Goal: Communication & Community: Connect with others

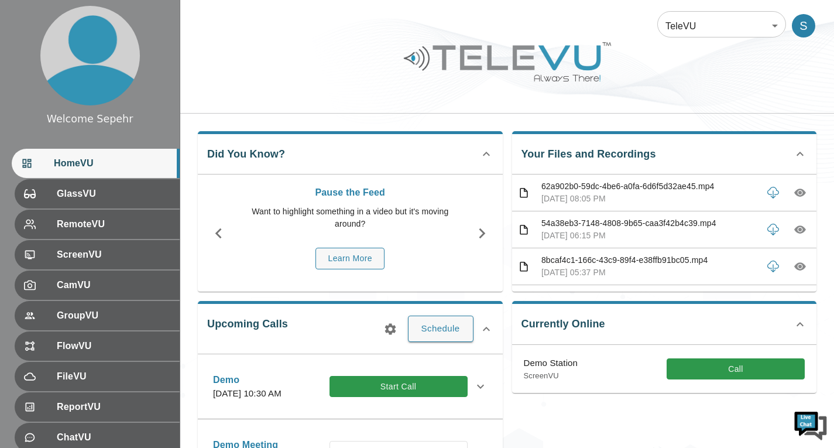
click at [696, 19] on body "Welcome Sepehr HomeVU GlassVU RemoteVU ScreenVU CamVU GroupVU FlowVU FileVU Rep…" at bounding box center [417, 380] width 834 height 760
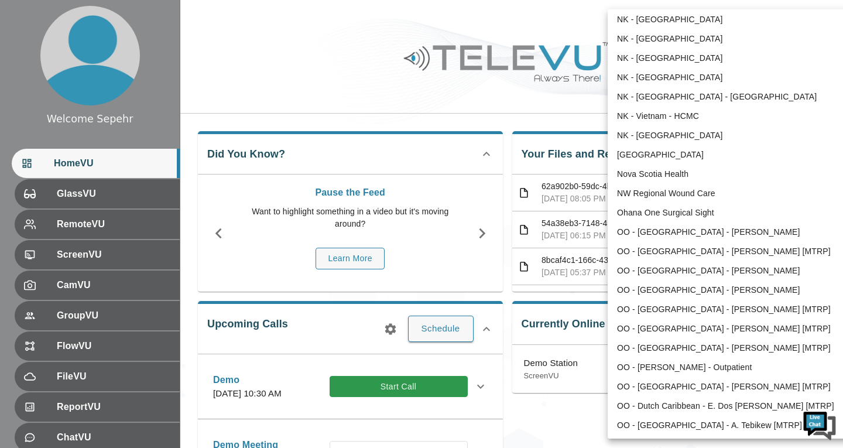
scroll to position [1061, 0]
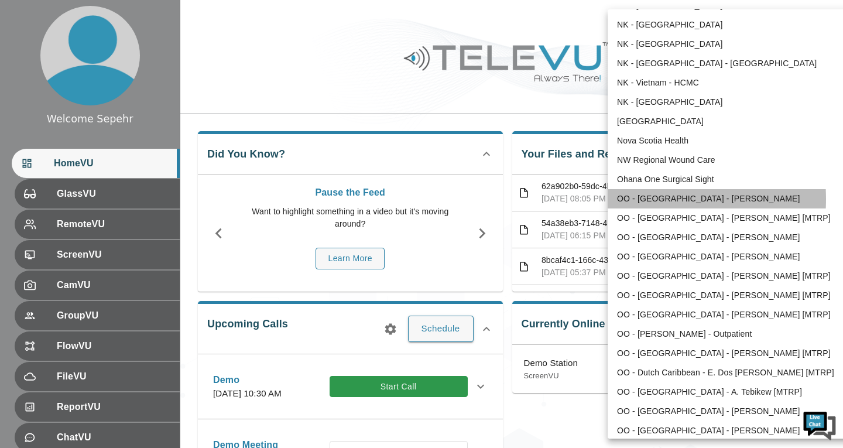
click at [645, 199] on li "OO - [GEOGRAPHIC_DATA] - [PERSON_NAME]" at bounding box center [728, 198] width 243 height 19
type input "159"
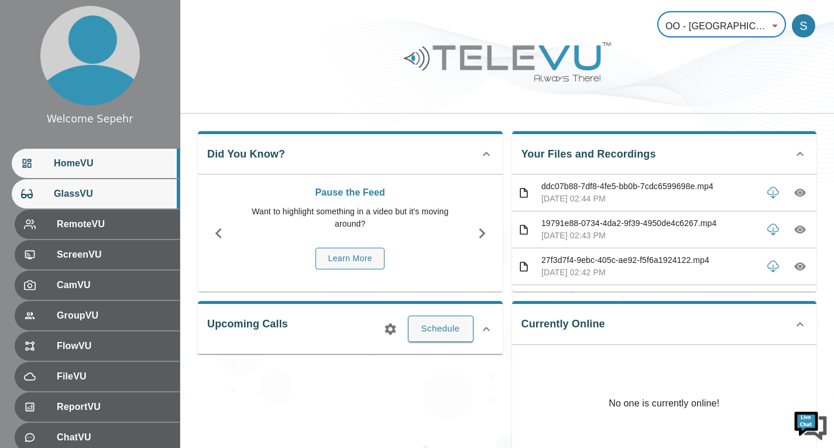
click at [126, 203] on div "GlassVU" at bounding box center [96, 193] width 168 height 29
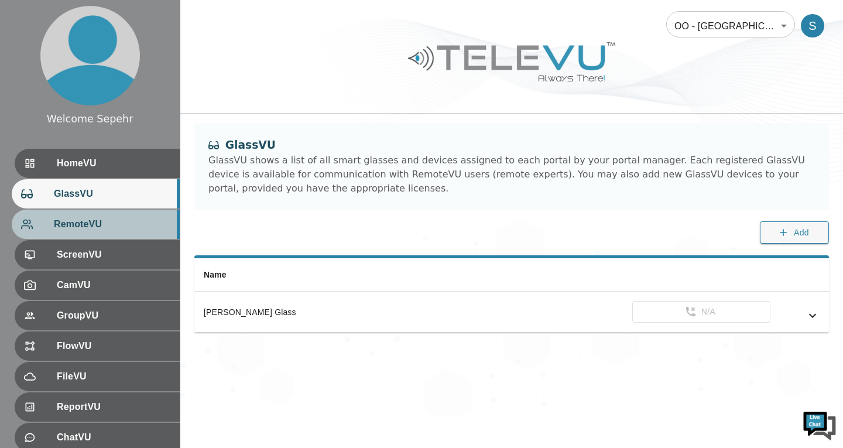
click at [123, 225] on span "RemoteVU" at bounding box center [112, 224] width 116 height 14
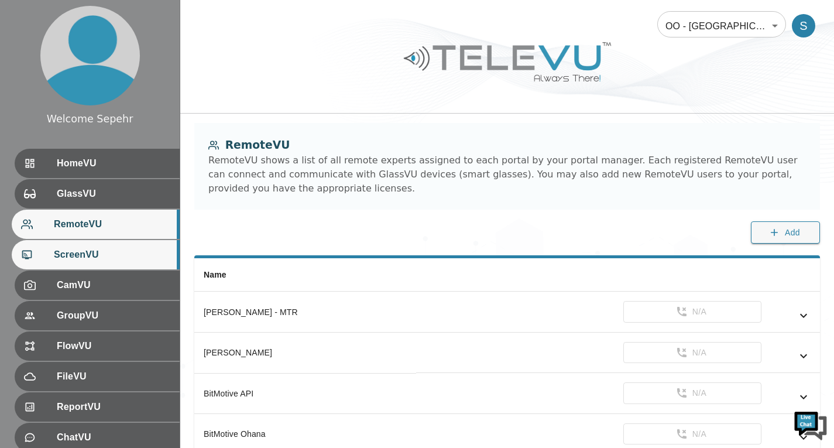
click at [128, 252] on span "ScreenVU" at bounding box center [112, 255] width 116 height 14
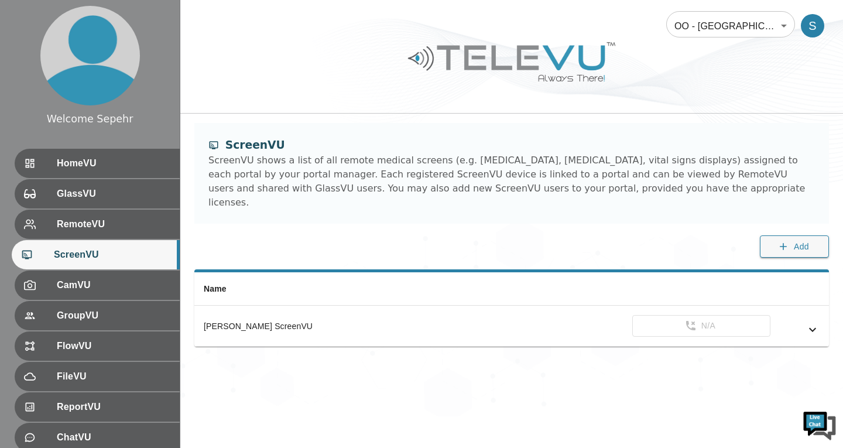
click at [706, 35] on body "Welcome Sepehr HomeVU GlassVU RemoteVU ScreenVU CamVU GroupVU FlowVU FileVU Rep…" at bounding box center [421, 208] width 843 height 416
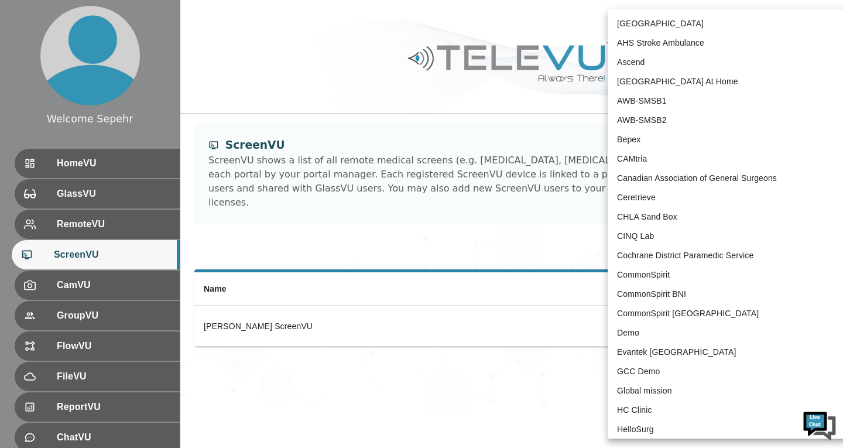
scroll to position [1036, 0]
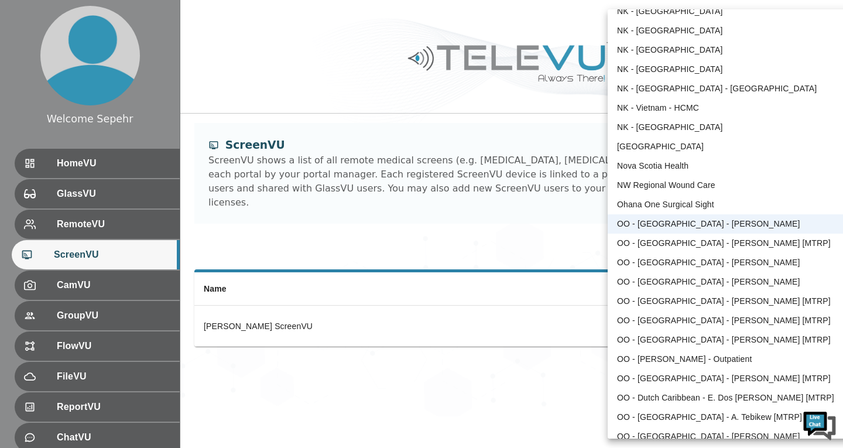
click at [682, 241] on li "OO - [GEOGRAPHIC_DATA] - [PERSON_NAME] [MTRP]" at bounding box center [728, 242] width 243 height 19
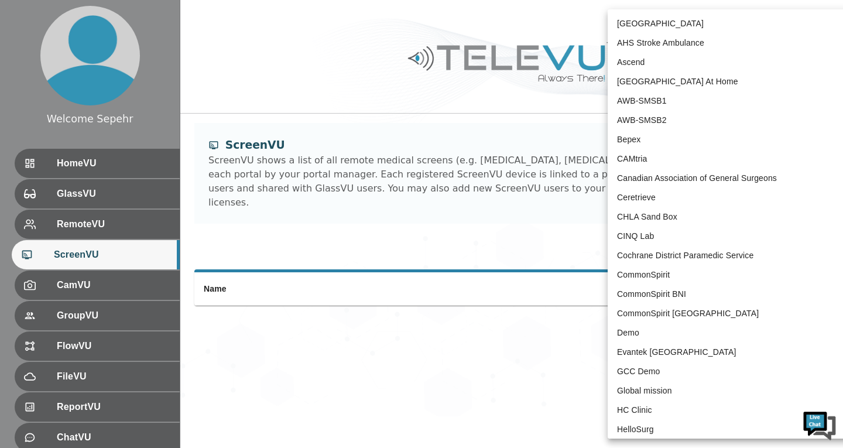
click at [750, 32] on body "Welcome Sepehr HomeVU GlassVU RemoteVU ScreenVU CamVU GroupVU FlowVU FileVU Rep…" at bounding box center [421, 208] width 843 height 416
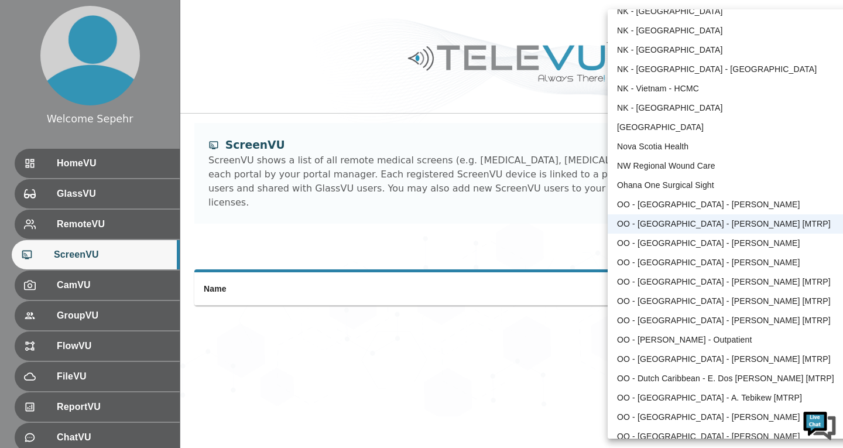
click at [547, 283] on div at bounding box center [421, 224] width 843 height 448
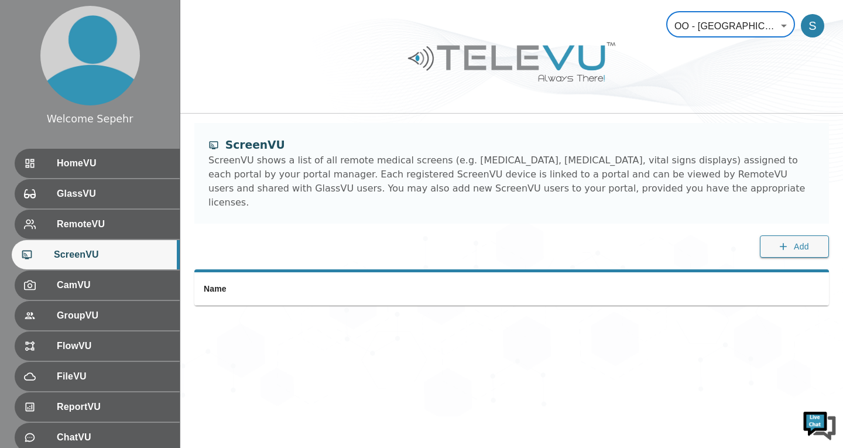
click at [693, 19] on body "Welcome Sepehr HomeVU GlassVU RemoteVU ScreenVU CamVU GroupVU FlowVU FileVU Rep…" at bounding box center [421, 208] width 843 height 416
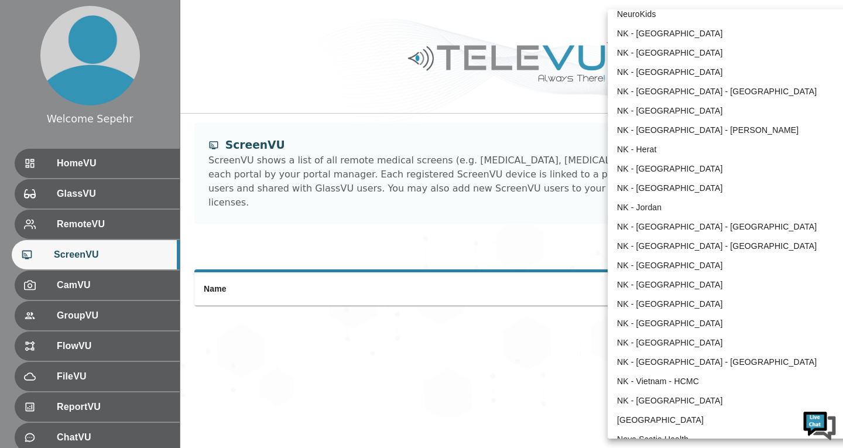
scroll to position [704, 0]
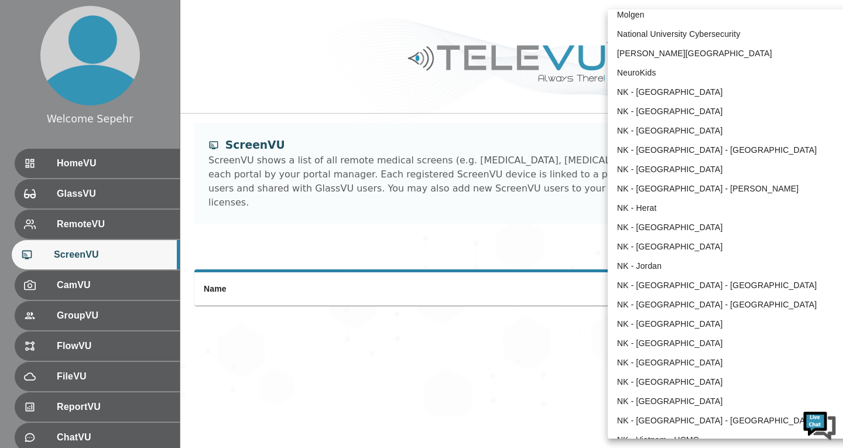
click at [565, 212] on div at bounding box center [421, 224] width 843 height 448
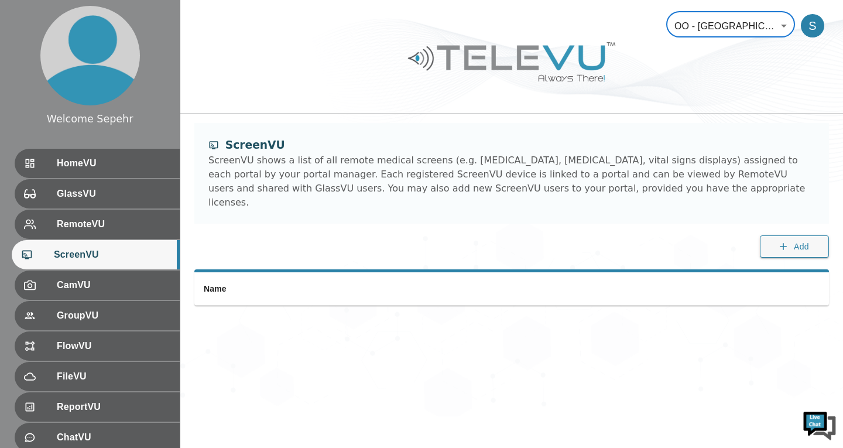
click at [705, 19] on body "Welcome Sepehr HomeVU GlassVU RemoteVU ScreenVU CamVU GroupVU FlowVU FileVU Rep…" at bounding box center [421, 208] width 843 height 416
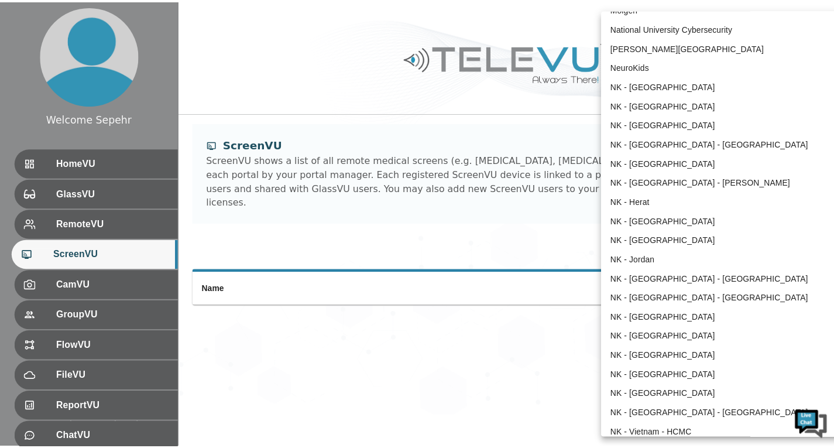
scroll to position [763, 0]
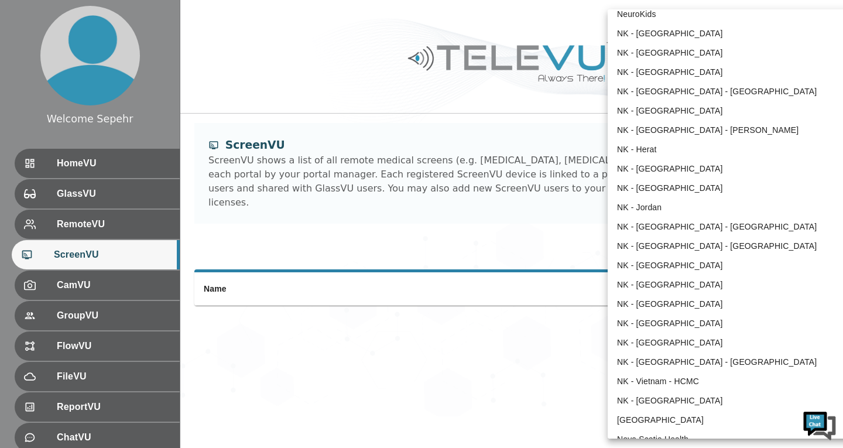
click at [665, 188] on li "NK - [GEOGRAPHIC_DATA]" at bounding box center [728, 187] width 243 height 19
type input "196"
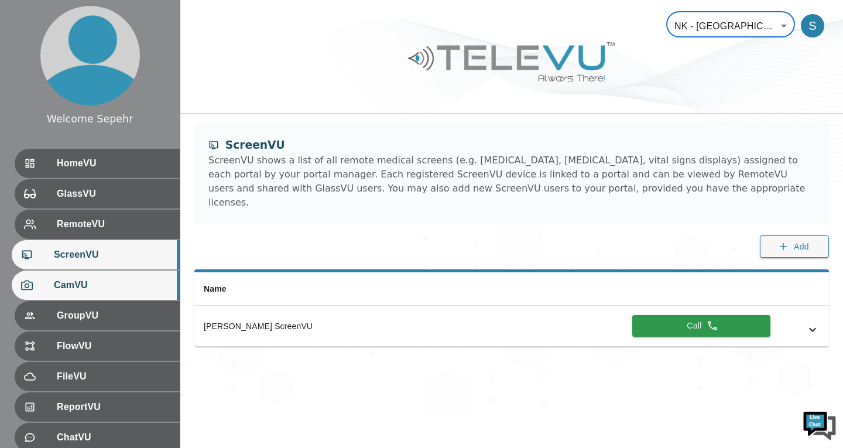
click at [154, 287] on span "CamVU" at bounding box center [112, 285] width 116 height 14
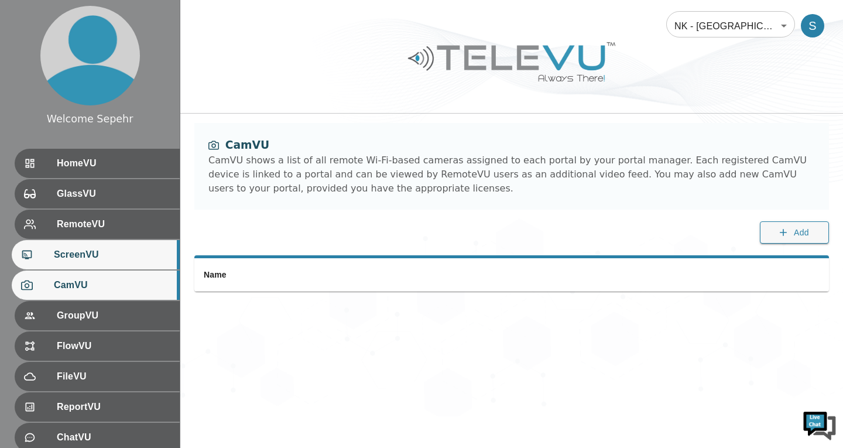
click at [136, 249] on span "ScreenVU" at bounding box center [112, 255] width 116 height 14
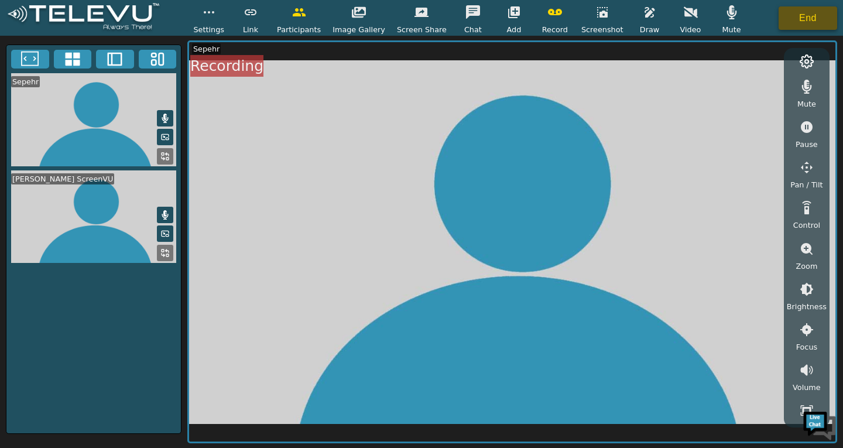
click at [786, 19] on button "End" at bounding box center [807, 17] width 59 height 23
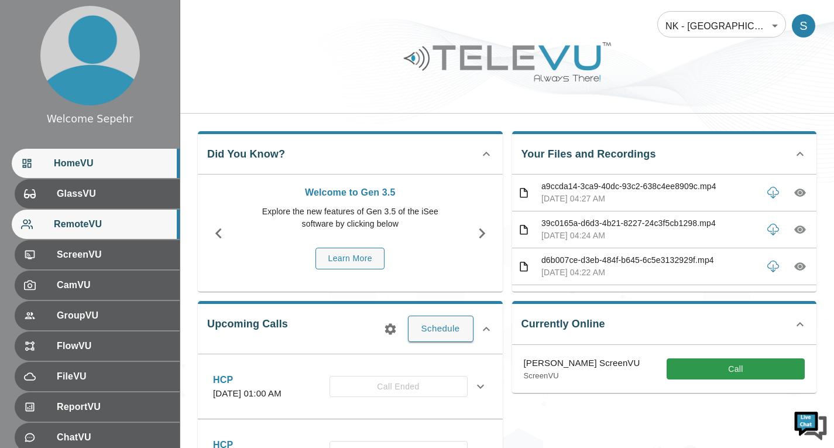
click at [116, 229] on span "RemoteVU" at bounding box center [112, 224] width 116 height 14
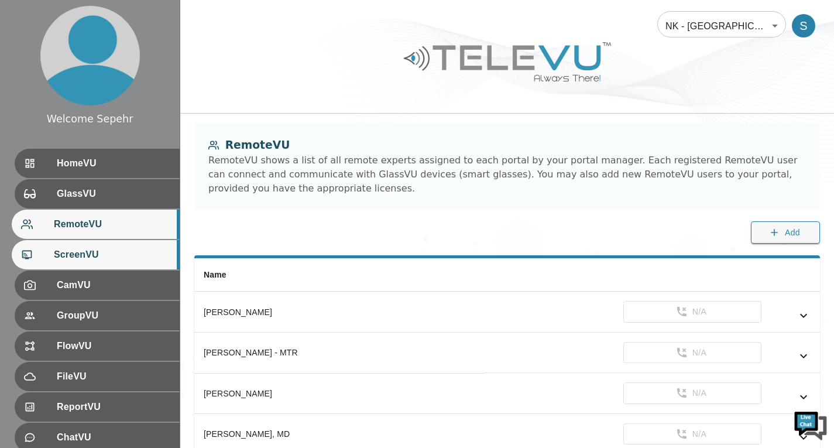
click at [115, 246] on div "ScreenVU" at bounding box center [96, 254] width 168 height 29
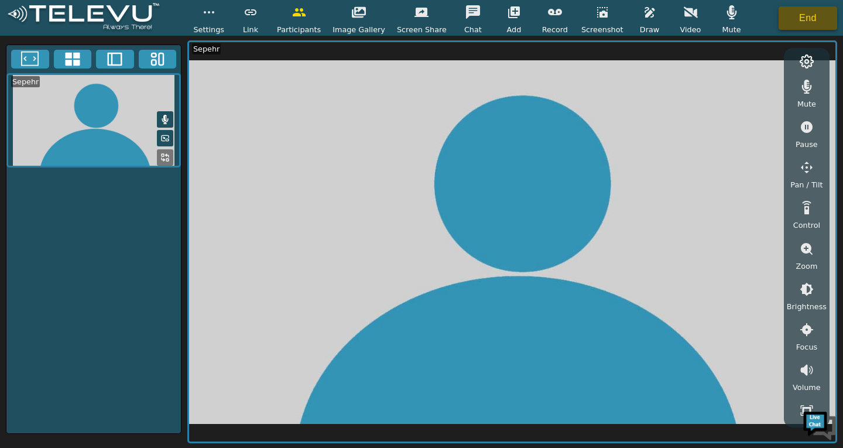
click at [788, 20] on button "End" at bounding box center [807, 17] width 59 height 23
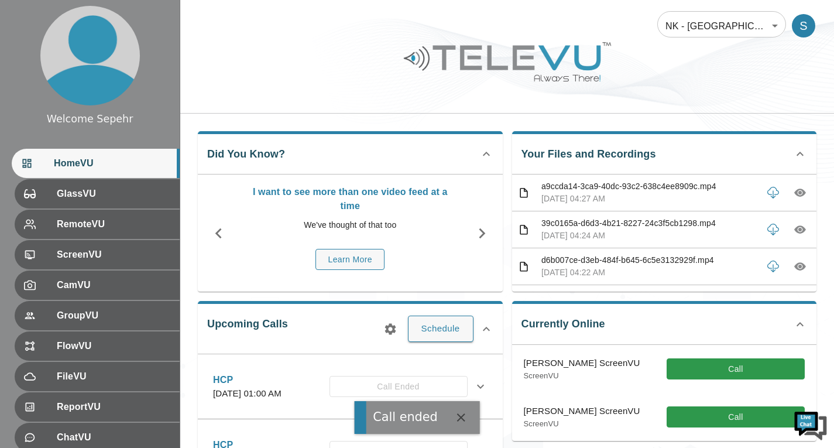
click at [673, 322] on div "Currently Online [PERSON_NAME] ScreenVU ScreenVU Call [PERSON_NAME] ScreenVU Sc…" at bounding box center [664, 371] width 305 height 140
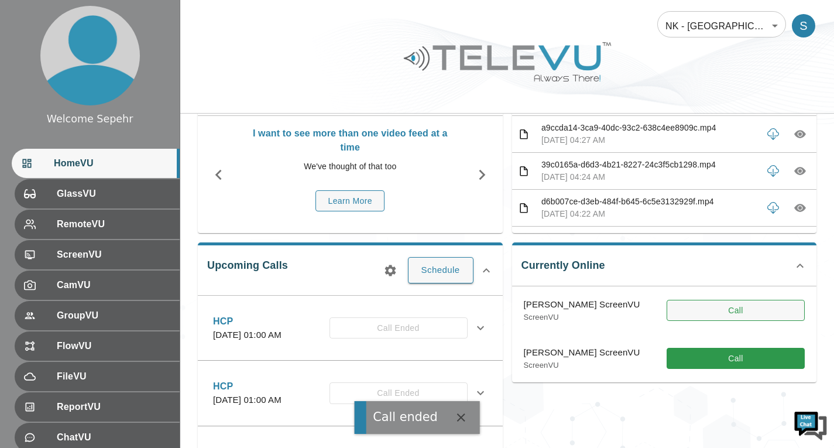
click at [683, 316] on button "Call" at bounding box center [736, 311] width 138 height 22
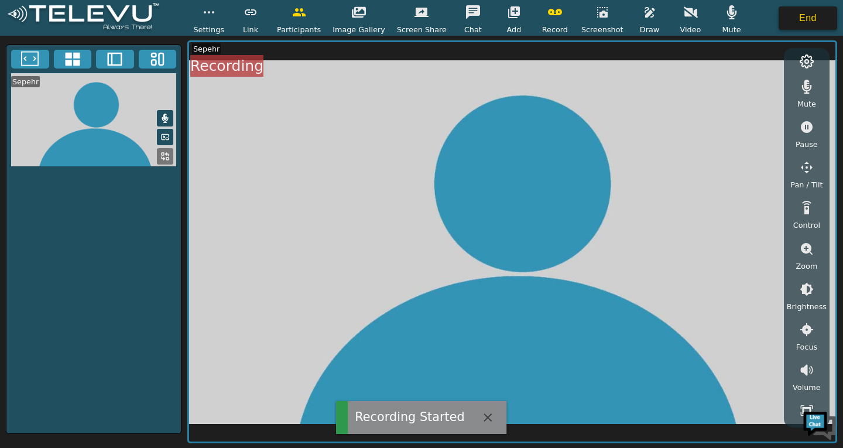
click at [801, 21] on button "End" at bounding box center [807, 17] width 59 height 23
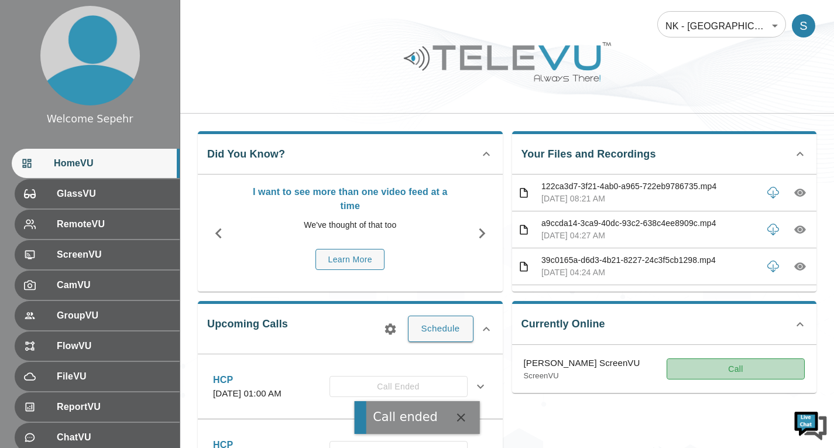
click at [672, 366] on button "Call" at bounding box center [736, 369] width 138 height 22
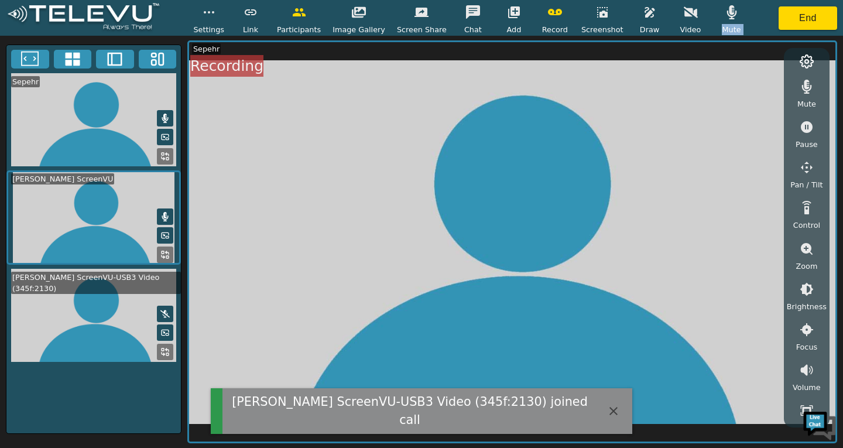
click at [760, 25] on div "Settings Link Participants Image Gallery Screen Share Chat Add Record Screensho…" at bounding box center [421, 18] width 843 height 36
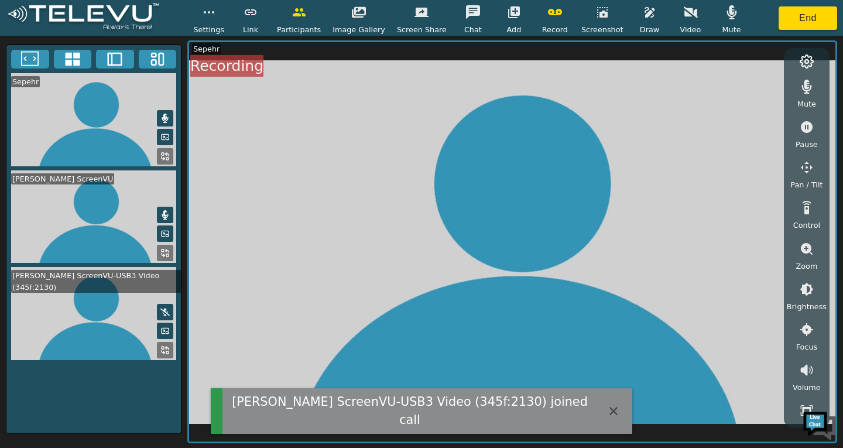
click at [808, 100] on span "Mute" at bounding box center [806, 103] width 19 height 11
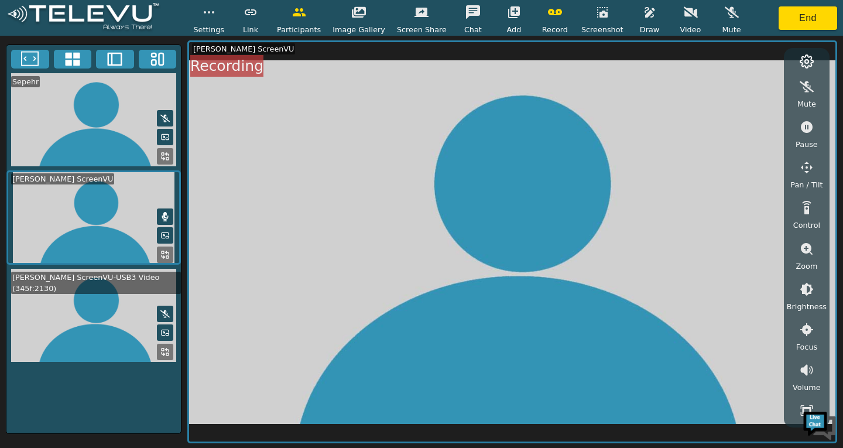
click at [557, 11] on button "button" at bounding box center [554, 12] width 29 height 23
click at [820, 23] on button "End" at bounding box center [807, 17] width 59 height 23
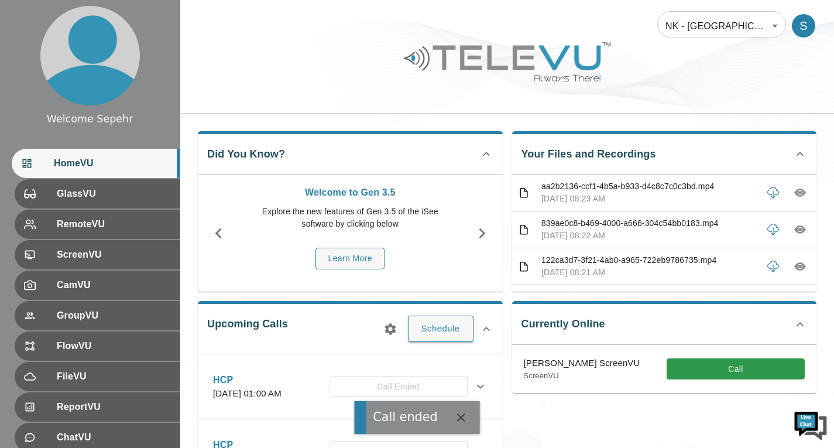
click at [750, 116] on div "Did You Know? Welcome to Gen 3.5 Explore the new features of Gen 3.5 of the iSe…" at bounding box center [507, 428] width 654 height 628
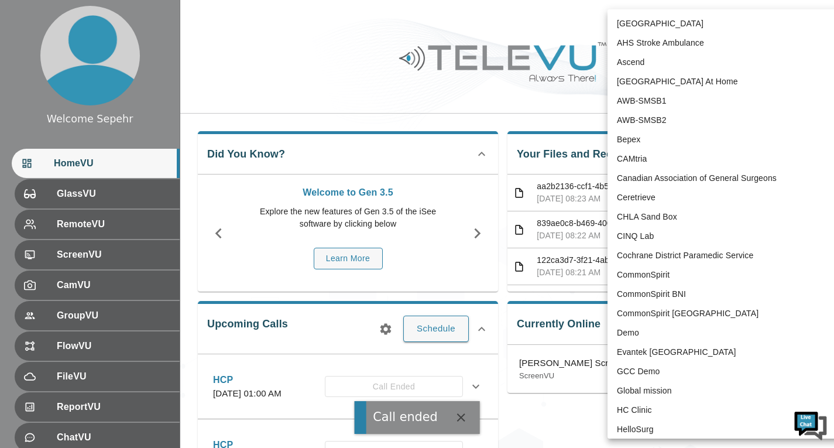
click at [695, 16] on body "Call ended Welcome Sepehr HomeVU GlassVU RemoteVU ScreenVU CamVU GroupVU FlowVU…" at bounding box center [417, 370] width 834 height 741
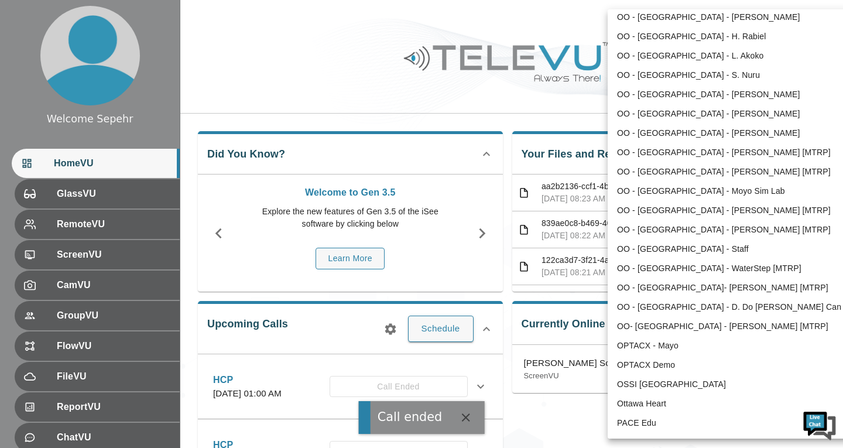
scroll to position [2365, 0]
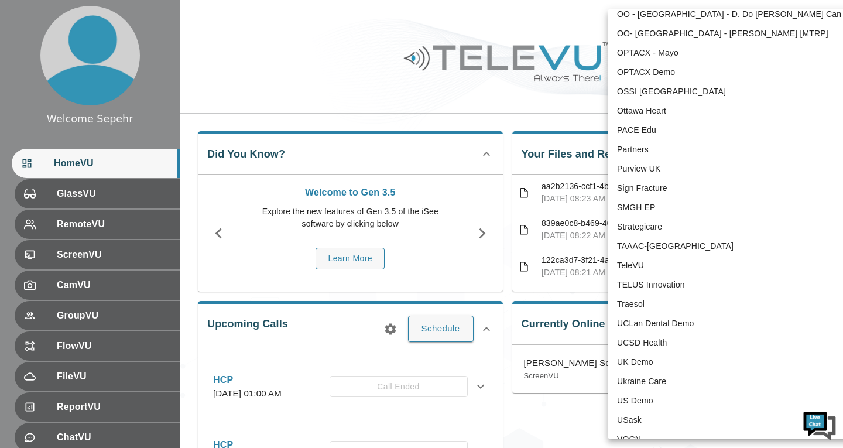
click at [650, 266] on li "TeleVU" at bounding box center [728, 265] width 243 height 19
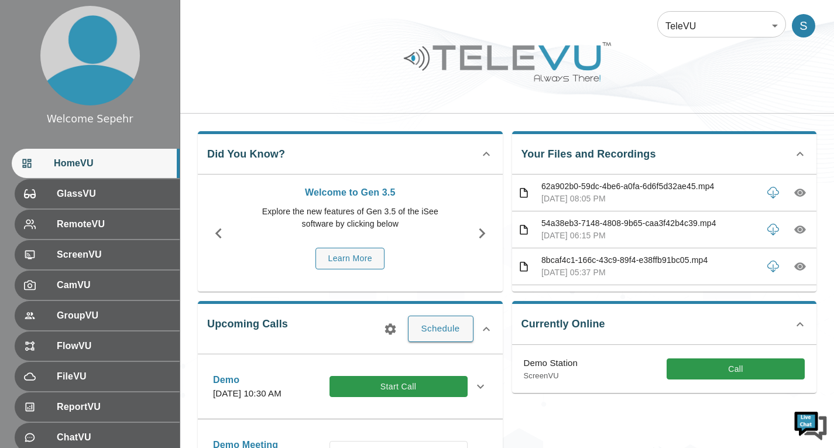
click at [768, 61] on div at bounding box center [507, 70] width 654 height 66
click at [703, 26] on body "Welcome Sepehr HomeVU GlassVU RemoteVU ScreenVU CamVU GroupVU FlowVU FileVU Rep…" at bounding box center [417, 370] width 834 height 741
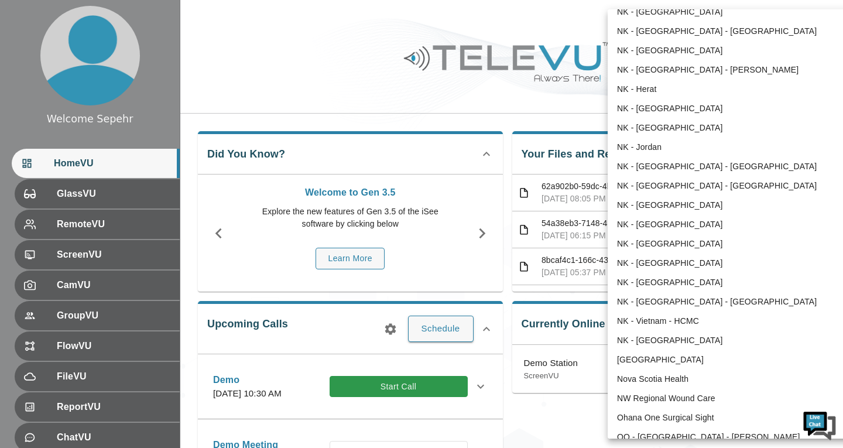
scroll to position [768, 0]
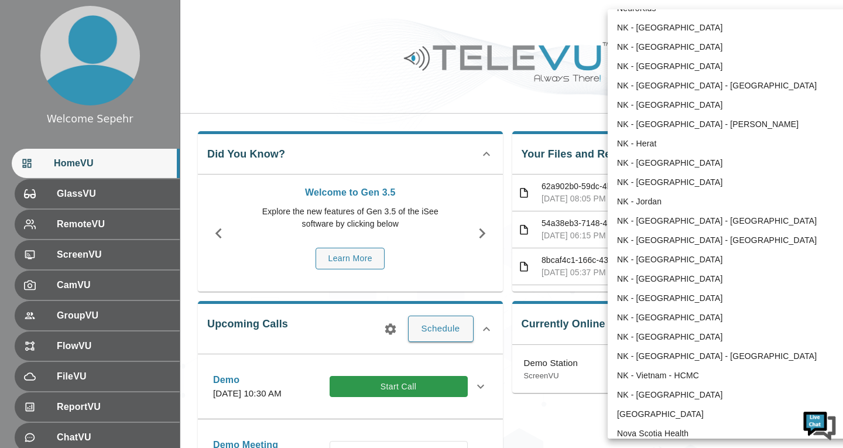
click at [650, 188] on li "NK - [GEOGRAPHIC_DATA]" at bounding box center [728, 182] width 243 height 19
type input "196"
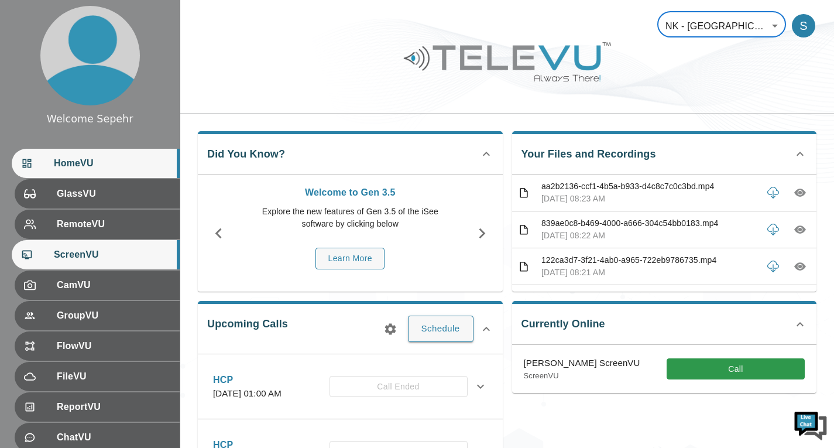
click at [153, 249] on span "ScreenVU" at bounding box center [112, 255] width 116 height 14
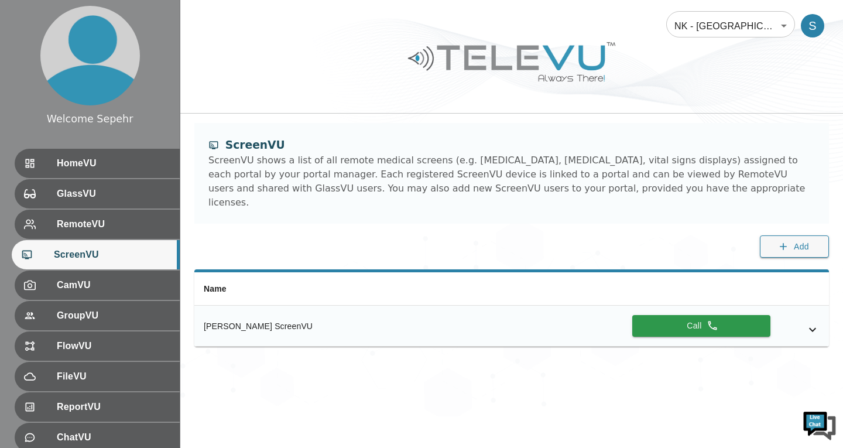
click at [815, 322] on icon "simple table" at bounding box center [812, 329] width 14 height 14
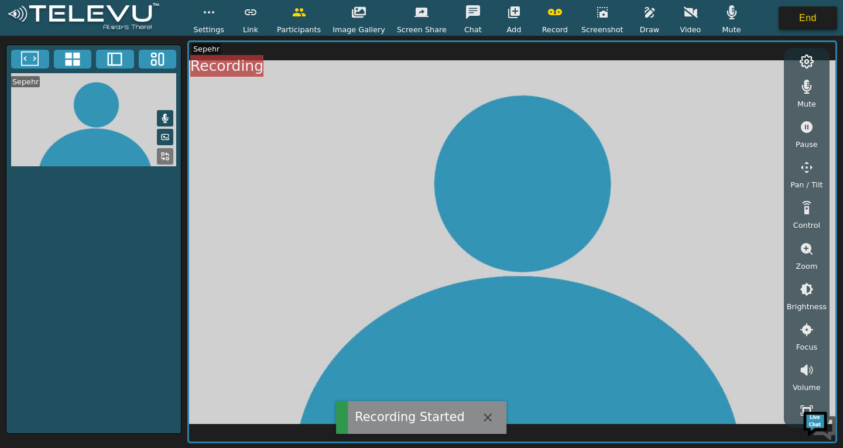
click at [805, 26] on button "End" at bounding box center [807, 17] width 59 height 23
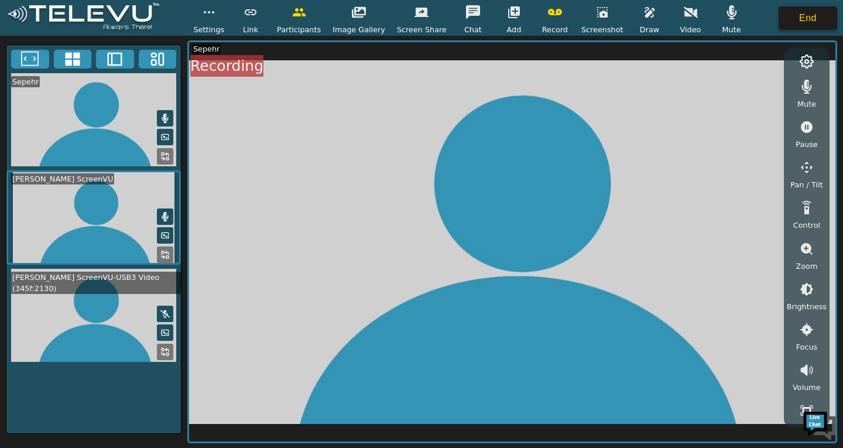
click at [795, 13] on button "End" at bounding box center [807, 17] width 59 height 23
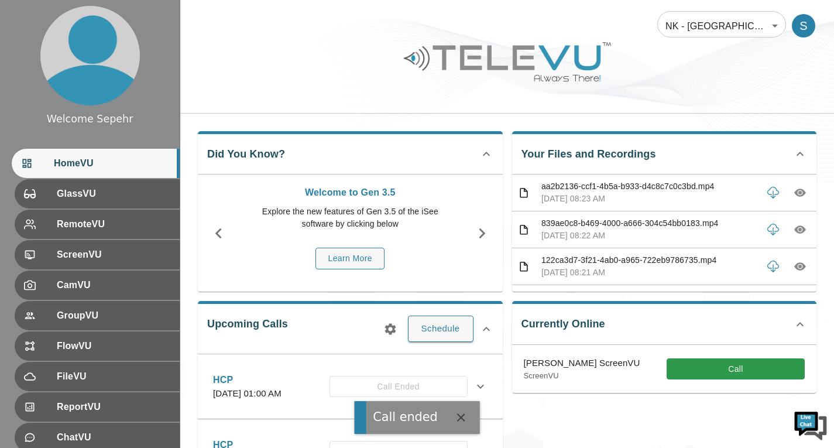
click at [785, 24] on body "Call ended Welcome Sepehr HomeVU GlassVU RemoteVU ScreenVU CamVU GroupVU FlowVU…" at bounding box center [417, 370] width 834 height 741
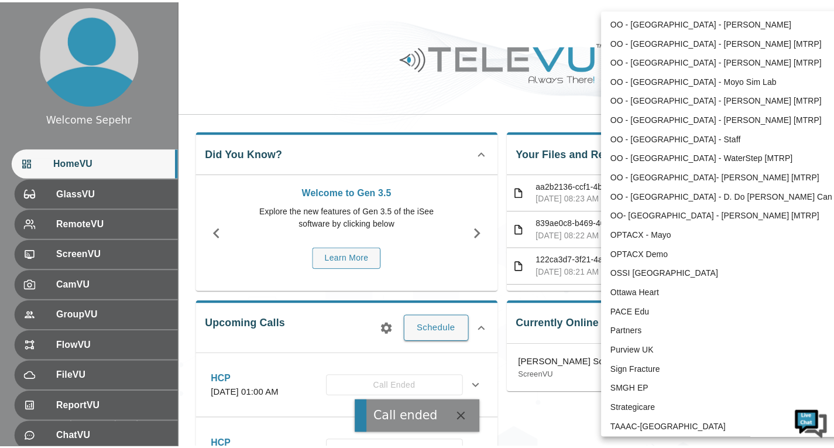
scroll to position [2365, 0]
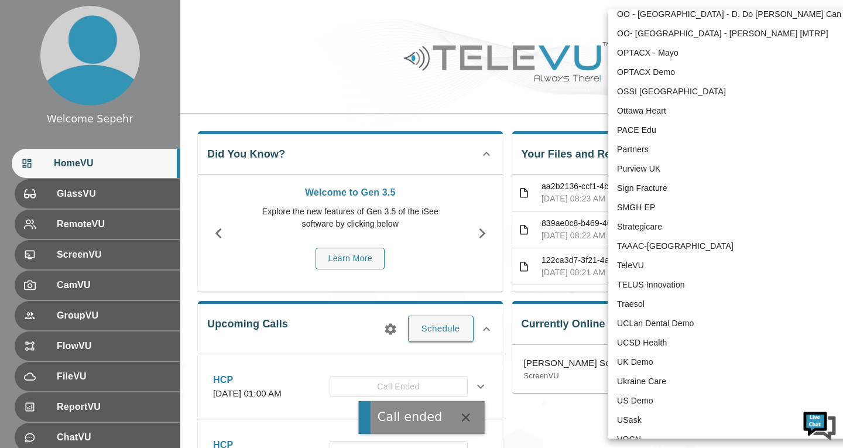
click at [654, 267] on li "TeleVU" at bounding box center [728, 265] width 243 height 19
type input "1"
